Goal: Task Accomplishment & Management: Use online tool/utility

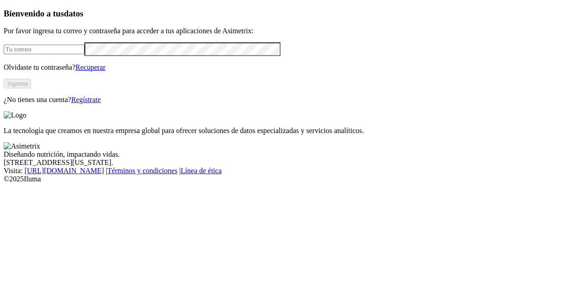
click at [35, 54] on input "email" at bounding box center [44, 50] width 81 height 10
type input "[PERSON_NAME][EMAIL_ADDRESS][PERSON_NAME][DOMAIN_NAME]"
click input "submit" at bounding box center [0, 0] width 0 height 0
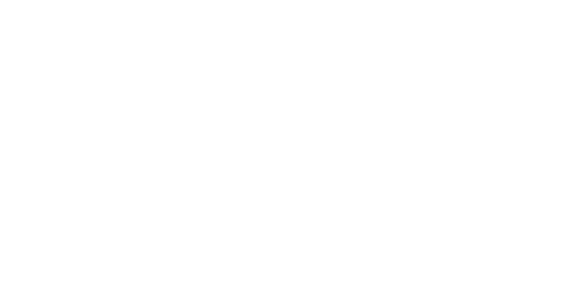
drag, startPoint x: 0, startPoint y: 0, endPoint x: 57, endPoint y: 199, distance: 207.0
